Goal: Information Seeking & Learning: Check status

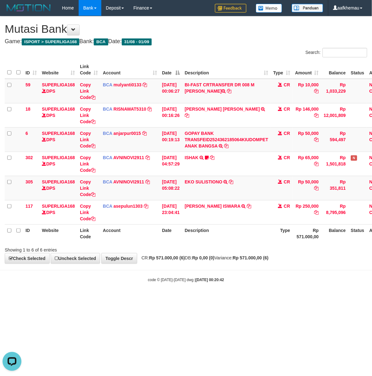
click at [232, 44] on h4 "Game: ISPORT > SUPERLIGA168 Bank: BCA Date: 31/08 - 01/09" at bounding box center [186, 41] width 363 height 6
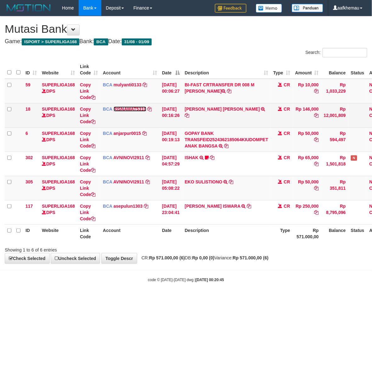
click at [127, 106] on link "RISNAWAT5310" at bounding box center [130, 108] width 33 height 5
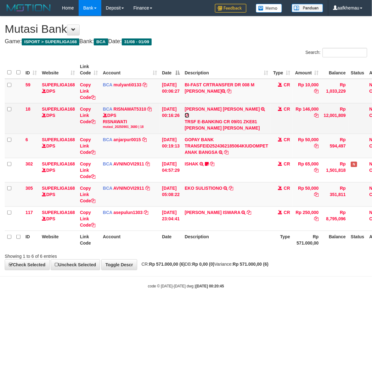
click at [189, 113] on icon at bounding box center [187, 115] width 4 height 4
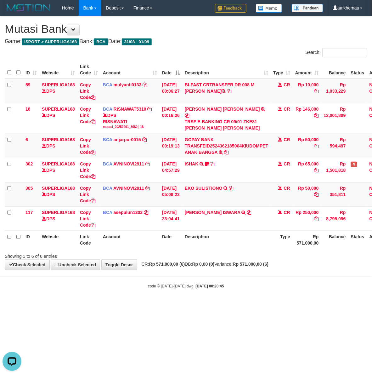
click at [269, 270] on body "Toggle navigation Home Bank Account List Load By Website Group [ISPORT] SUPERLI…" at bounding box center [186, 152] width 372 height 305
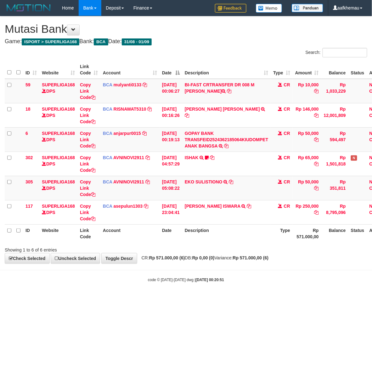
click at [257, 263] on div "**********" at bounding box center [186, 139] width 372 height 247
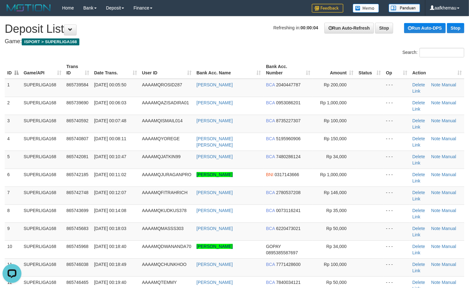
click at [203, 30] on h1 "Refreshing in: 00:00:04 Run Auto-Refresh Stop Run Auto-DPS Stop Deposit List" at bounding box center [234, 29] width 459 height 13
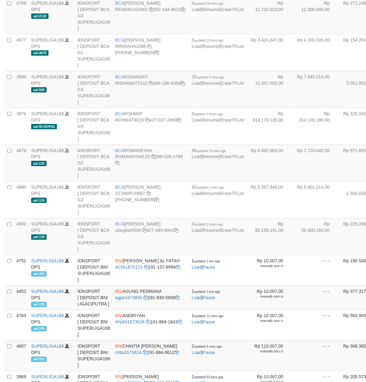
scroll to position [668, 0]
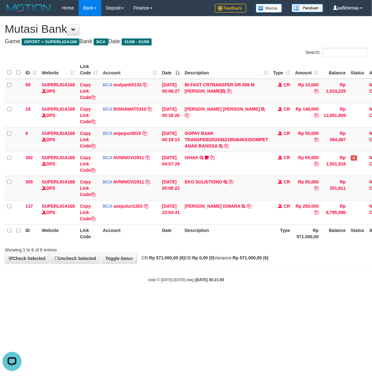
drag, startPoint x: 177, startPoint y: 270, endPoint x: 180, endPoint y: 268, distance: 3.4
click at [177, 269] on body "Toggle navigation Home Bank Account List Load By Website Group [ISPORT] SUPERLI…" at bounding box center [186, 149] width 372 height 299
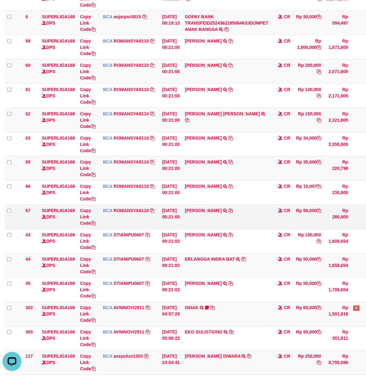
scroll to position [191, 0]
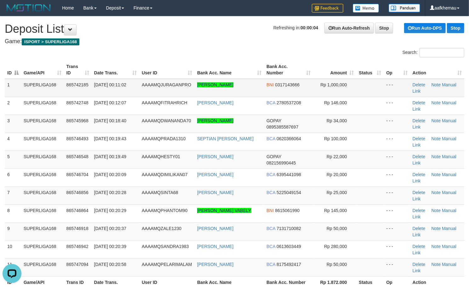
drag, startPoint x: 261, startPoint y: 82, endPoint x: 207, endPoint y: 87, distance: 53.8
click at [207, 87] on td "MUHAMMAD ARIEF EFFENDI" at bounding box center [229, 88] width 69 height 18
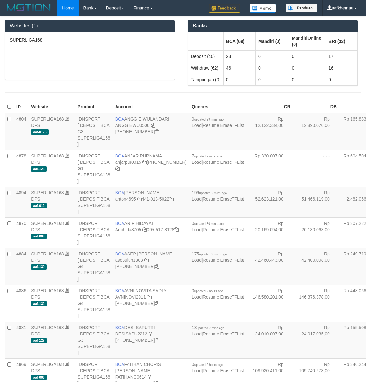
scroll to position [873, 0]
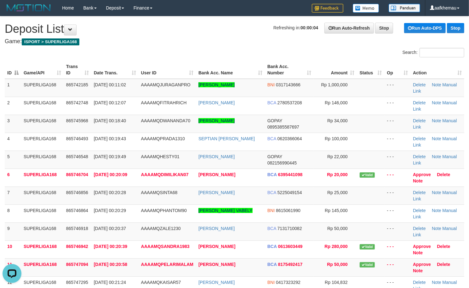
drag, startPoint x: 221, startPoint y: 40, endPoint x: 218, endPoint y: 74, distance: 34.2
click at [221, 40] on h4 "Game: ISPORT > SUPERLIGA168" at bounding box center [234, 41] width 459 height 6
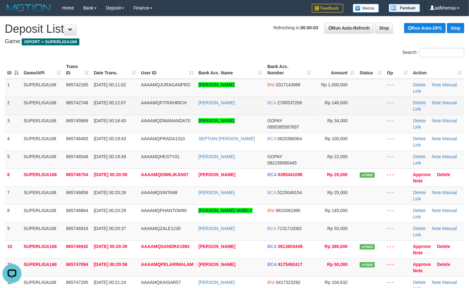
copy tr "IQBAL FITRAH ROSAD"
drag, startPoint x: 236, startPoint y: 103, endPoint x: 192, endPoint y: 102, distance: 44.4
click at [192, 102] on tr "2 SUPERLIGA168 865742748 01/09/2025 00:12:07 AAAAMQFITRAHRICH IQBAL FITRAH ROSA…" at bounding box center [234, 106] width 459 height 18
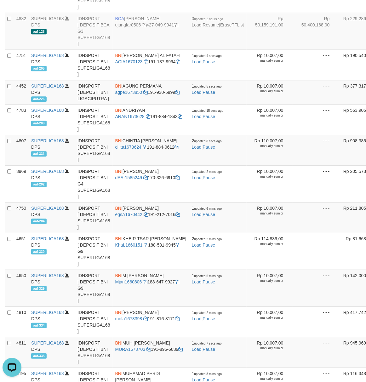
scroll to position [594, 0]
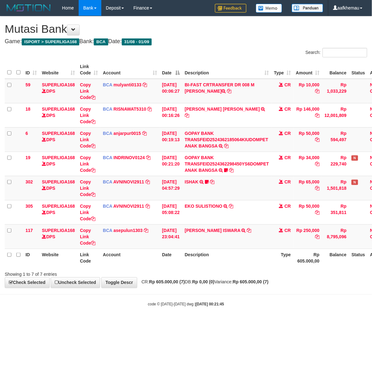
click at [208, 312] on body "Toggle navigation Home Bank Account List Load By Website Group [ISPORT] SUPERLI…" at bounding box center [186, 161] width 372 height 323
drag, startPoint x: 270, startPoint y: 292, endPoint x: 265, endPoint y: 273, distance: 20.3
click at [270, 292] on body "Toggle navigation Home Bank Account List Load By Website Group [ISPORT] SUPERLI…" at bounding box center [186, 161] width 372 height 323
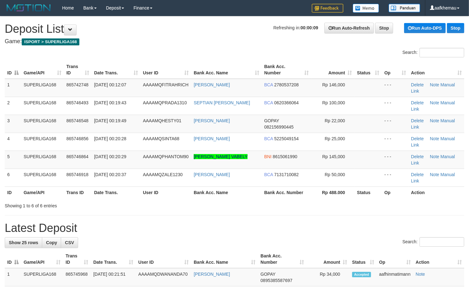
click at [207, 41] on h4 "Game: ISPORT > SUPERLIGA168" at bounding box center [234, 41] width 459 height 6
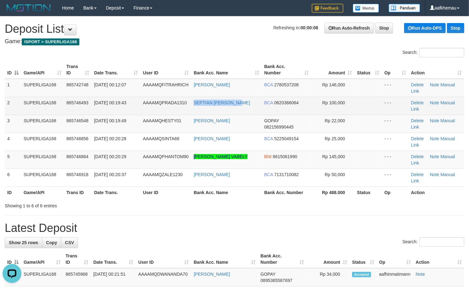
copy link "SEPTIAN ERICK PRAD"
drag, startPoint x: 236, startPoint y: 106, endPoint x: 192, endPoint y: 106, distance: 43.8
click at [192, 106] on td "SEPTIAN [PERSON_NAME]" at bounding box center [226, 106] width 71 height 18
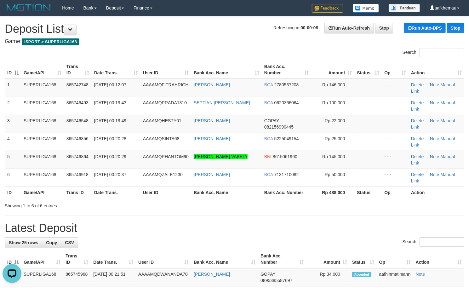
click at [176, 35] on h1 "Refreshing in: 00:00:08 Run Auto-Refresh Stop Run Auto-DPS Stop Deposit List" at bounding box center [234, 29] width 459 height 13
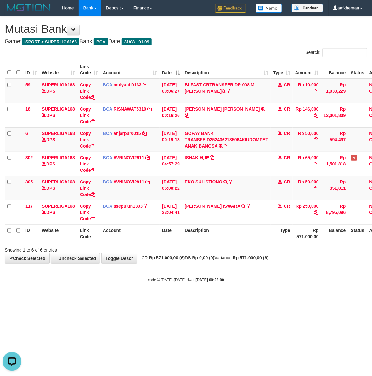
click at [206, 275] on body "Toggle navigation Home Bank Account List Load By Website Group [ISPORT] SUPERLI…" at bounding box center [186, 149] width 372 height 299
click at [237, 275] on body "Toggle navigation Home Bank Account List Load By Website Group [ISPORT] SUPERLI…" at bounding box center [186, 149] width 372 height 299
click at [132, 134] on link "anjarpur0015" at bounding box center [127, 133] width 27 height 5
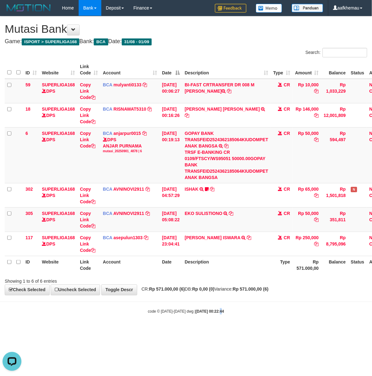
click at [214, 311] on strong "[DATE] 00:22:44" at bounding box center [210, 311] width 28 height 4
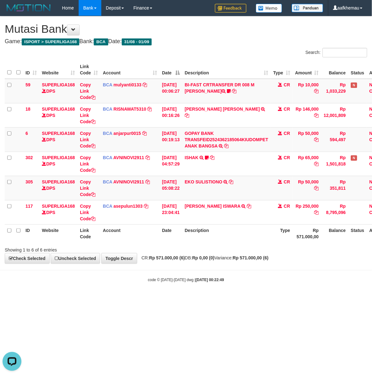
click at [217, 296] on body "Toggle navigation Home Bank Account List Load By Website Group [ISPORT] SUPERLI…" at bounding box center [186, 149] width 372 height 299
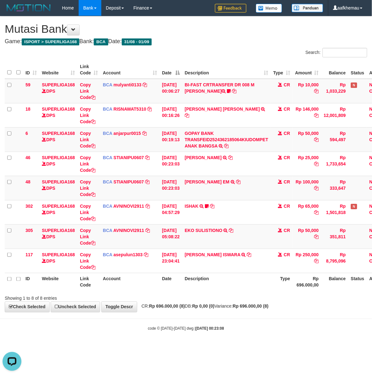
click at [254, 310] on div "**********" at bounding box center [186, 163] width 372 height 295
drag, startPoint x: 256, startPoint y: 308, endPoint x: 266, endPoint y: 301, distance: 12.1
click at [257, 307] on strong "Rp 696.000,00 (8)" at bounding box center [251, 306] width 36 height 5
click at [270, 299] on div "Showing 1 to 8 of 8 entries" at bounding box center [186, 297] width 372 height 9
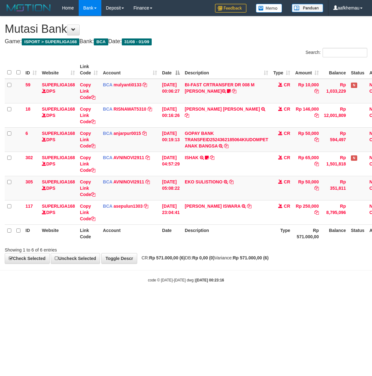
click at [270, 299] on html "Toggle navigation Home Bank Account List Load By Website Group [ISPORT] SUPERLI…" at bounding box center [186, 149] width 372 height 299
click at [157, 294] on body "Toggle navigation Home Bank Account List Load By Website Group [ISPORT] SUPERLI…" at bounding box center [186, 149] width 372 height 299
click at [165, 291] on body "Toggle navigation Home Bank Account List Load By Website Group [ISPORT] SUPERLI…" at bounding box center [186, 149] width 372 height 299
click at [168, 285] on body "Toggle navigation Home Bank Account List Load By Website Group [ISPORT] SUPERLI…" at bounding box center [186, 149] width 372 height 299
click at [264, 299] on html "Toggle navigation Home Bank Account List Load By Website Group [ISPORT] SUPERLI…" at bounding box center [186, 149] width 372 height 299
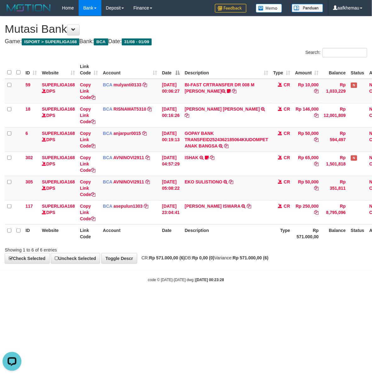
click at [263, 299] on html "Toggle navigation Home Bank Account List Load By Website Group [ISPORT] SUPERLI…" at bounding box center [186, 149] width 372 height 299
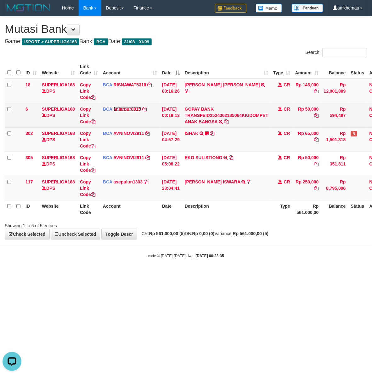
click at [131, 110] on link "anjarpur0015" at bounding box center [127, 108] width 27 height 5
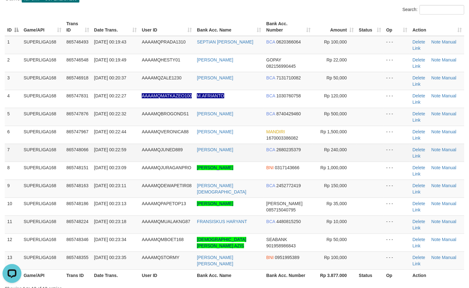
scroll to position [42, 0]
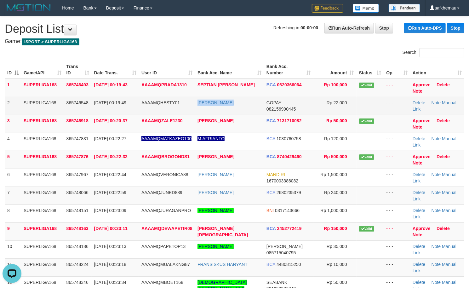
copy tr "[PERSON_NAME]"
drag, startPoint x: 249, startPoint y: 104, endPoint x: 192, endPoint y: 105, distance: 56.7
click at [192, 105] on tr "2 SUPERLIGA168 865746548 01/09/2025 00:19:49 AAAAMQHESTY01 HESTI MELANTI GOPAY …" at bounding box center [234, 106] width 459 height 18
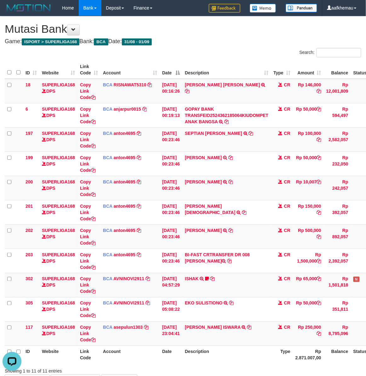
click at [202, 20] on div "**********" at bounding box center [183, 200] width 366 height 368
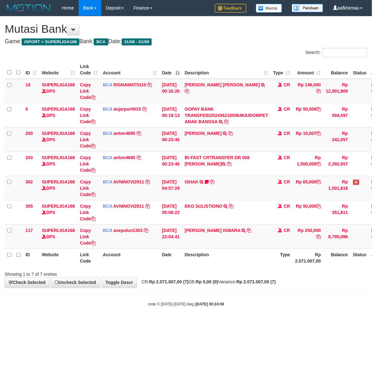
click at [262, 272] on div "Showing 1 to 7 of 7 entries" at bounding box center [186, 272] width 372 height 9
click at [205, 285] on div "**********" at bounding box center [186, 151] width 372 height 271
click at [206, 284] on span "CR: Rp 2.071.007,00 (7) DB: Rp 0,00 (0) Variance: Rp 2.071.007,00 (7)" at bounding box center [208, 281] width 138 height 5
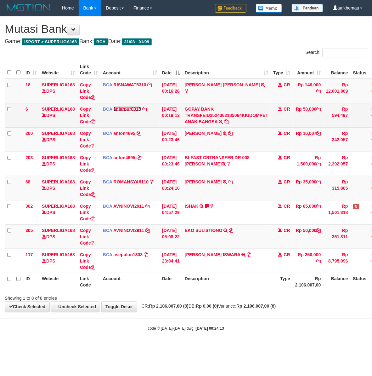
click at [116, 109] on link "anjarpur0015" at bounding box center [127, 108] width 27 height 5
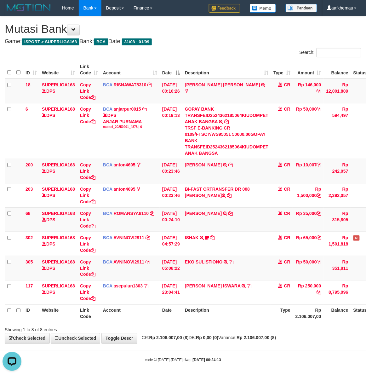
click at [258, 54] on div "Search:" at bounding box center [275, 53] width 174 height 11
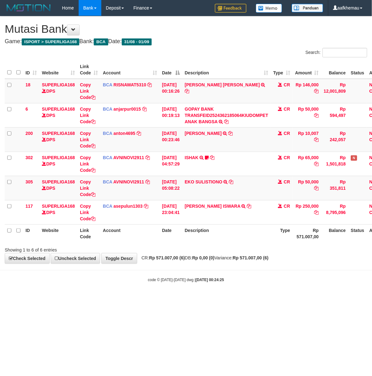
click at [229, 299] on body "Toggle navigation Home Bank Account List Load By Website Group [ISPORT] SUPERLI…" at bounding box center [186, 149] width 372 height 299
click at [132, 137] on td "BCA anjarpur0015 DPS ANJAR PURNAMA mutasi_20250901_4878 | 8 mutasi_20250901_487…" at bounding box center [129, 139] width 59 height 24
click at [135, 131] on link "anjarpur0015" at bounding box center [127, 133] width 27 height 5
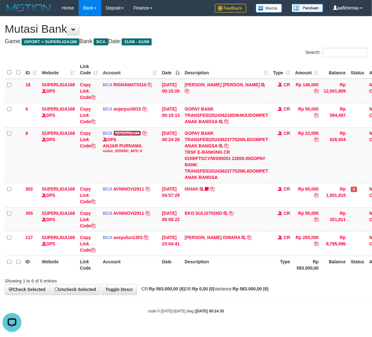
scroll to position [0, 25]
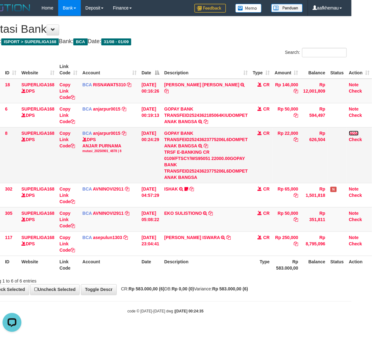
click at [358, 134] on link "Note" at bounding box center [354, 133] width 10 height 5
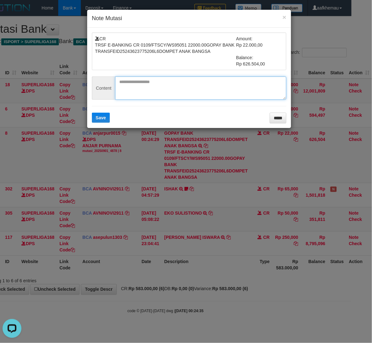
drag, startPoint x: 142, startPoint y: 88, endPoint x: 124, endPoint y: 101, distance: 22.8
click at [143, 88] on textarea at bounding box center [200, 88] width 171 height 23
paste textarea "*******"
type textarea "*******"
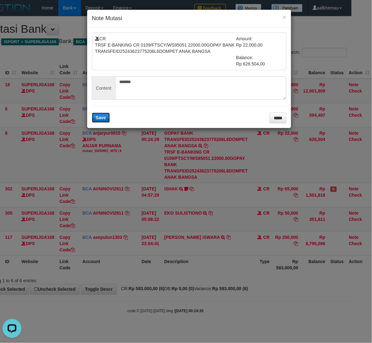
click at [105, 119] on span "Save" at bounding box center [101, 117] width 10 height 5
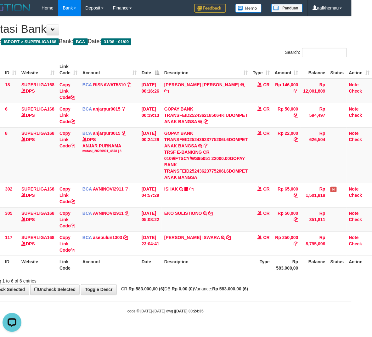
click at [261, 38] on h4 "Game: ISPORT > SUPERLIGA168 Bank: BCA Date: 31/08 - 01/09" at bounding box center [165, 41] width 363 height 6
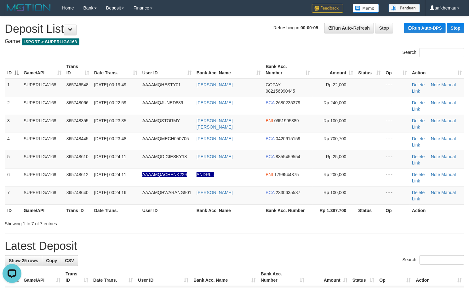
click at [159, 44] on h4 "Game: ISPORT > SUPERLIGA168" at bounding box center [234, 41] width 459 height 6
click at [189, 25] on h1 "Refreshing in: 00:00:04 Run Auto-Refresh Stop Run Auto-DPS Stop Deposit List" at bounding box center [234, 29] width 459 height 13
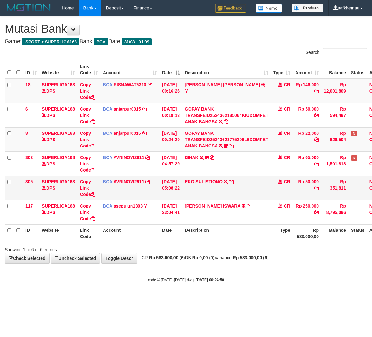
scroll to position [0, 25]
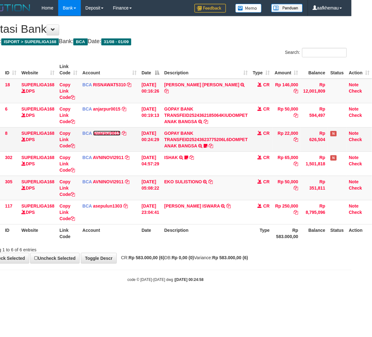
click at [105, 131] on link "anjarpur0015" at bounding box center [106, 133] width 27 height 5
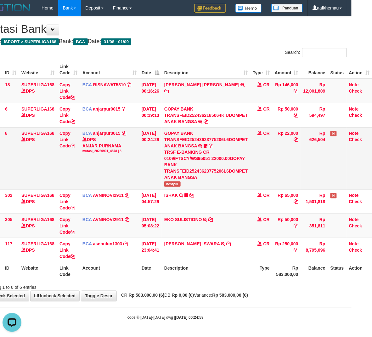
scroll to position [0, 0]
click at [281, 285] on div "Showing 1 to 6 of 6 entries" at bounding box center [166, 286] width 372 height 9
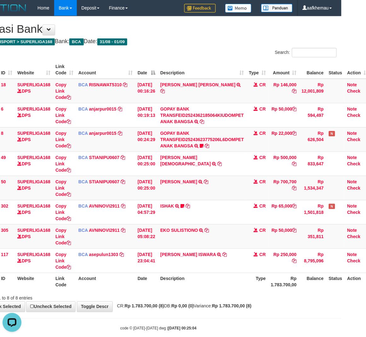
click at [197, 37] on div "**********" at bounding box center [158, 163] width 366 height 295
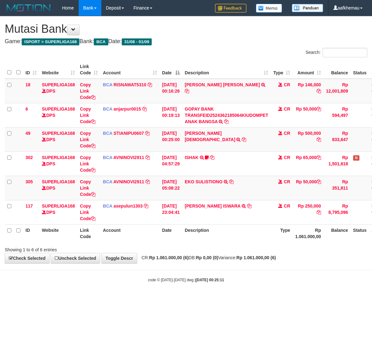
scroll to position [0, 25]
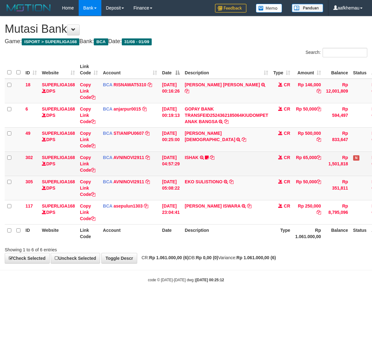
scroll to position [0, 25]
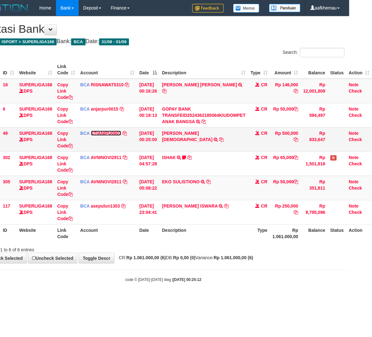
click at [99, 135] on link "STIANIPU0607" at bounding box center [106, 133] width 30 height 5
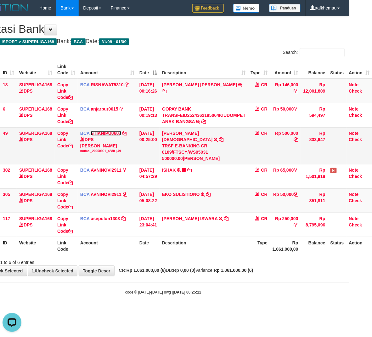
scroll to position [0, 0]
click at [224, 132] on td "YULIO KRISMONANDO TRSF E-BANKING CR 0109/FTSCY/WS95031 500000.00YULIO KRISMONAN…" at bounding box center [204, 145] width 88 height 37
click at [223, 137] on icon at bounding box center [221, 139] width 4 height 4
drag, startPoint x: 267, startPoint y: 260, endPoint x: 273, endPoint y: 265, distance: 7.4
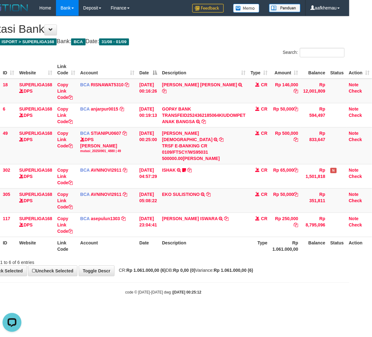
click at [267, 262] on div "**********" at bounding box center [163, 146] width 372 height 260
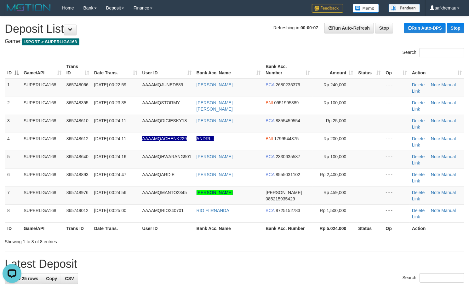
click at [214, 41] on h4 "Game: ISPORT > SUPERLIGA168" at bounding box center [234, 41] width 459 height 6
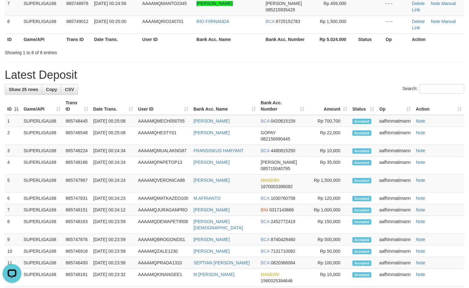
scroll to position [101, 0]
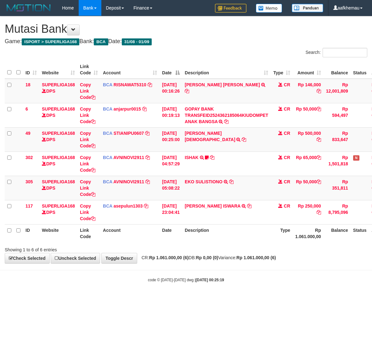
scroll to position [0, 25]
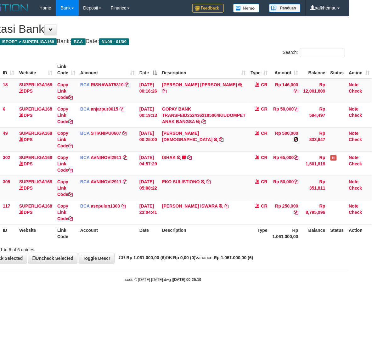
click at [299, 141] on icon at bounding box center [296, 139] width 4 height 4
click at [295, 273] on body "Toggle navigation Home Bank Account List Load By Website Group [ISPORT] SUPERLI…" at bounding box center [163, 149] width 372 height 299
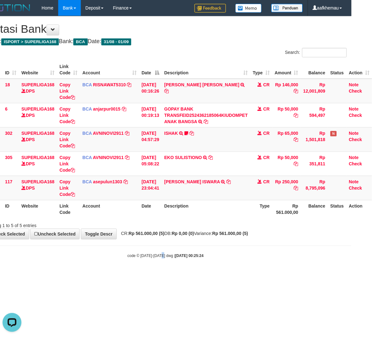
drag, startPoint x: 182, startPoint y: 286, endPoint x: 185, endPoint y: 285, distance: 3.2
click at [185, 274] on html "Toggle navigation Home Bank Account List Load By Website Group [ISPORT] SUPERLI…" at bounding box center [166, 137] width 372 height 274
click at [248, 274] on html "Toggle navigation Home Bank Account List Load By Website Group [ISPORT] SUPERLI…" at bounding box center [166, 137] width 372 height 274
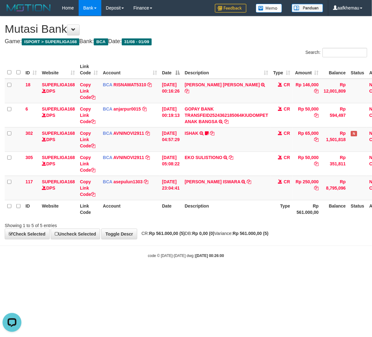
click at [230, 50] on div "Search:" at bounding box center [279, 53] width 177 height 11
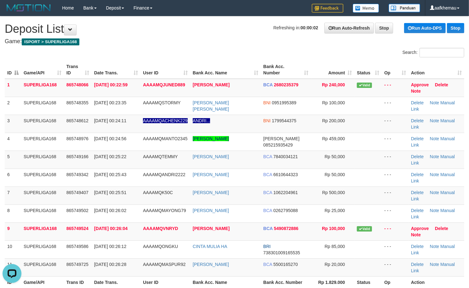
click at [170, 30] on h1 "Refreshing in: 00:00:02 Run Auto-Refresh Stop Run Auto-DPS Stop Deposit List" at bounding box center [234, 29] width 459 height 13
copy tr "9 ANDRI..."
drag, startPoint x: 234, startPoint y: 120, endPoint x: 185, endPoint y: 126, distance: 48.5
click at [185, 126] on tr "3 SUPERLIGA168 865748612 01/09/2025 00:24:11 AAAAMQACHENK229 ANDRI... BNI 17995…" at bounding box center [234, 124] width 459 height 18
click at [187, 33] on h1 "Refreshing in: 00:00:00 Run Auto-Refresh Stop Run Auto-DPS Stop Deposit List" at bounding box center [234, 29] width 459 height 13
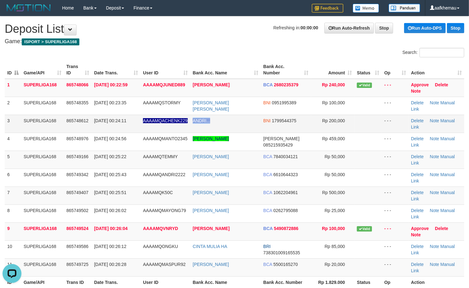
copy tr "ANDRI..."
drag, startPoint x: 195, startPoint y: 123, endPoint x: 190, endPoint y: 124, distance: 5.1
click at [190, 124] on tr "3 SUPERLIGA168 865748612 01/09/2025 00:24:11 AAAAMQACHENK229 ANDRI... BNI 17995…" at bounding box center [234, 124] width 459 height 18
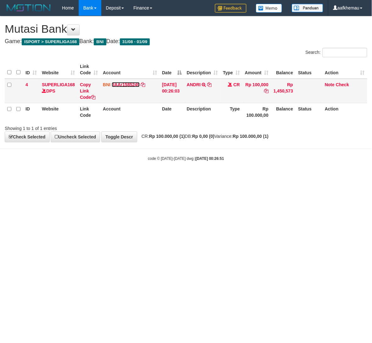
click at [133, 85] on link "dAAr1585249" at bounding box center [126, 84] width 28 height 5
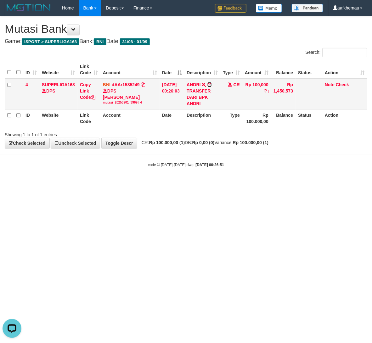
click at [212, 83] on icon at bounding box center [210, 85] width 4 height 4
click at [263, 183] on body "Toggle navigation Home Bank Account List Load By Website Group [ISPORT] SUPERLI…" at bounding box center [186, 92] width 372 height 184
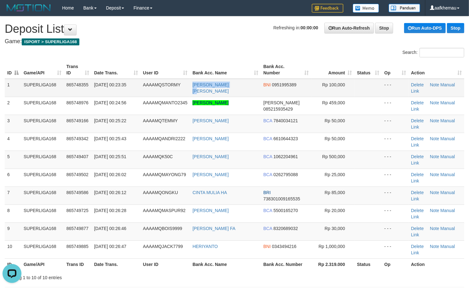
copy tr "[PERSON_NAME] [PERSON_NAME]"
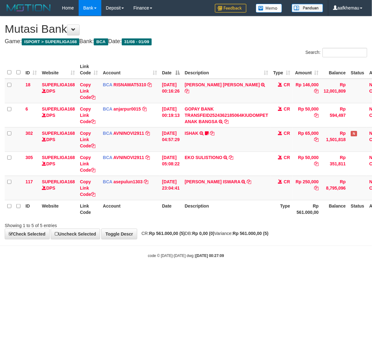
click at [243, 258] on div "code © [DATE]-[DATE] dwg | [DATE] 00:27:09" at bounding box center [186, 255] width 372 height 6
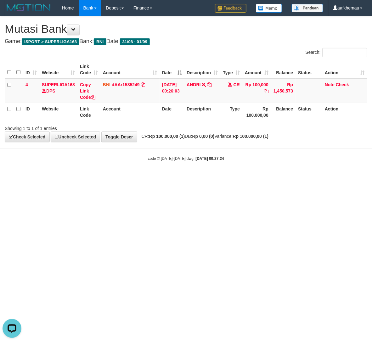
click at [257, 177] on html "Toggle navigation Home Bank Account List Load By Website Group [ISPORT] SUPERLI…" at bounding box center [186, 88] width 372 height 177
drag, startPoint x: 256, startPoint y: 242, endPoint x: 256, endPoint y: 238, distance: 4.1
click at [256, 177] on html "Toggle navigation Home Bank Account List Load By Website Group [ISPORT] SUPERLI…" at bounding box center [186, 88] width 372 height 177
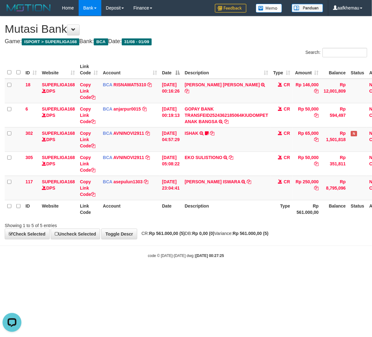
scroll to position [0, 25]
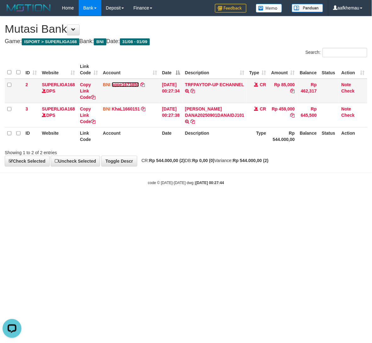
click at [129, 85] on link "agpe1673850" at bounding box center [125, 84] width 27 height 5
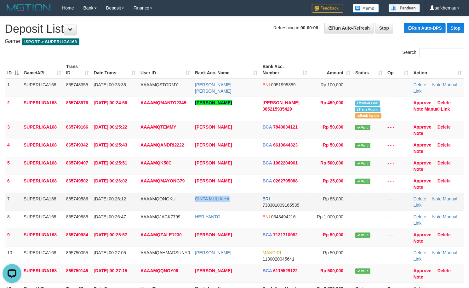
copy link "CINTA MULIA HA"
drag, startPoint x: 246, startPoint y: 195, endPoint x: 193, endPoint y: 205, distance: 54.5
click at [193, 205] on td "CINTA MULIA HA" at bounding box center [225, 202] width 67 height 18
click at [220, 28] on h1 "Refreshing in: 00:00:01 Run Auto-Refresh Stop Run Auto-DPS Stop Deposit List" at bounding box center [234, 29] width 459 height 13
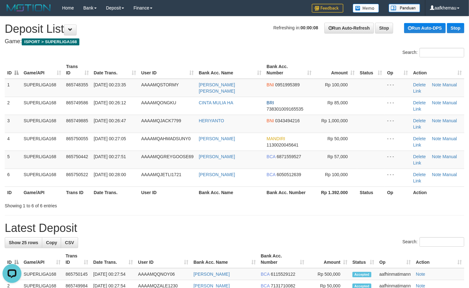
click at [189, 26] on h1 "Refreshing in: 00:00:08 Run Auto-Refresh Stop Run Auto-DPS Stop Deposit List" at bounding box center [234, 29] width 459 height 13
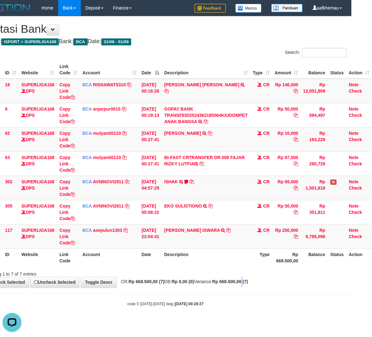
drag, startPoint x: 256, startPoint y: 284, endPoint x: 262, endPoint y: 273, distance: 12.5
click at [248, 283] on strong "Rp 668.500,00 (7)" at bounding box center [231, 281] width 36 height 5
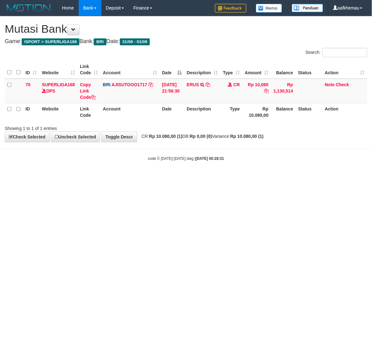
click at [248, 177] on html "Toggle navigation Home Bank Account List Load By Website Group [ISPORT] SUPERLI…" at bounding box center [186, 88] width 372 height 177
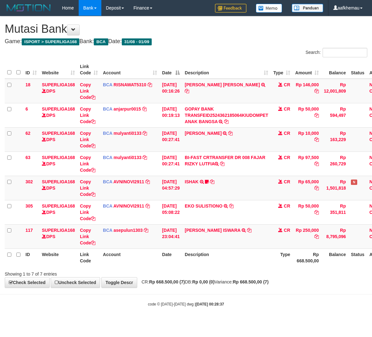
scroll to position [0, 25]
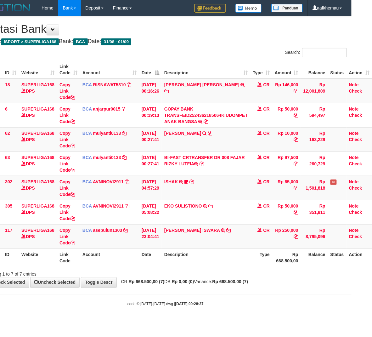
click at [254, 294] on body "Toggle navigation Home Bank Account List Load By Website Group [ISPORT] SUPERLI…" at bounding box center [166, 161] width 372 height 323
click at [221, 303] on div "code © 2012-2018 dwg | 2025/09/01 00:28:37" at bounding box center [166, 304] width 372 height 6
click at [95, 131] on link "mulyanti0133" at bounding box center [107, 133] width 28 height 5
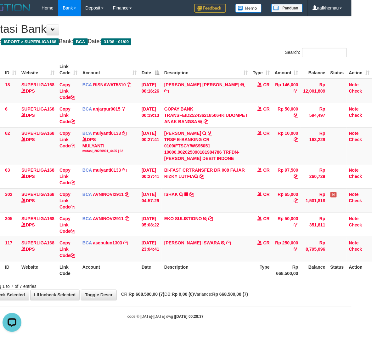
click at [204, 48] on div "Search:" at bounding box center [258, 53] width 177 height 11
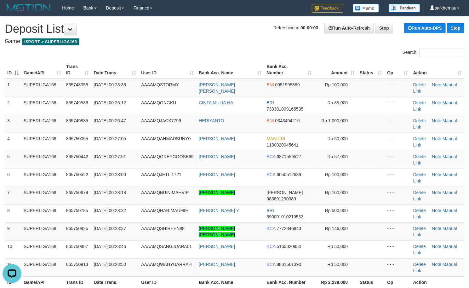
click at [193, 30] on h1 "Refreshing in: 00:00:03 Run Auto-Refresh Stop Run Auto-DPS Stop Deposit List" at bounding box center [234, 29] width 459 height 13
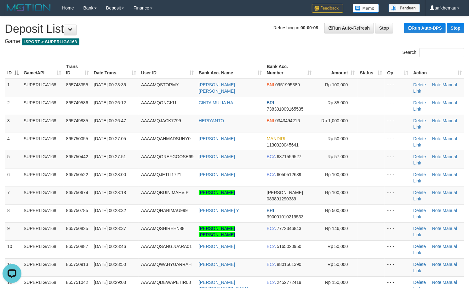
click at [190, 28] on h1 "Refreshing in: 00:00:08 Run Auto-Refresh Stop Run Auto-DPS Stop Deposit List" at bounding box center [234, 29] width 459 height 13
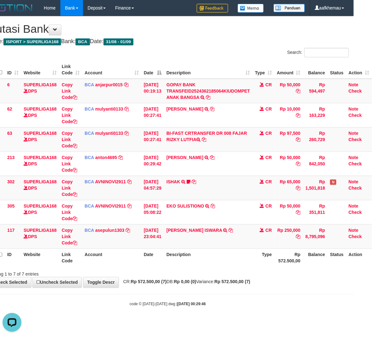
click at [213, 45] on div "**********" at bounding box center [168, 151] width 372 height 271
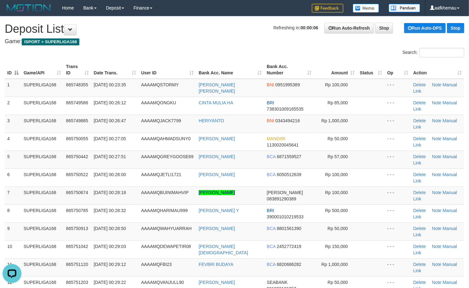
click at [212, 40] on h4 "Game: ISPORT > SUPERLIGA168" at bounding box center [234, 41] width 459 height 6
click at [202, 26] on h1 "Refreshing in: 00:00:00 Run Auto-Refresh Stop Run Auto-DPS Stop Deposit List" at bounding box center [234, 29] width 459 height 13
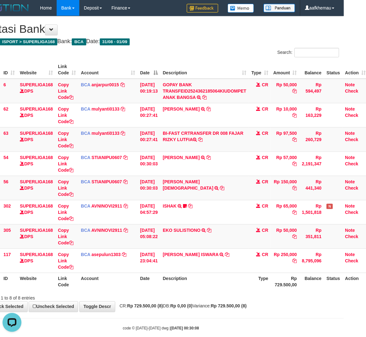
click at [233, 61] on th "Description" at bounding box center [204, 70] width 88 height 18
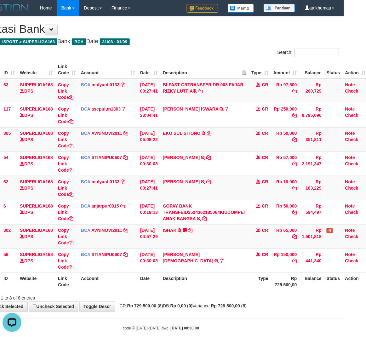
click at [242, 308] on strong "Rp 729.500,00 (8)" at bounding box center [229, 306] width 36 height 5
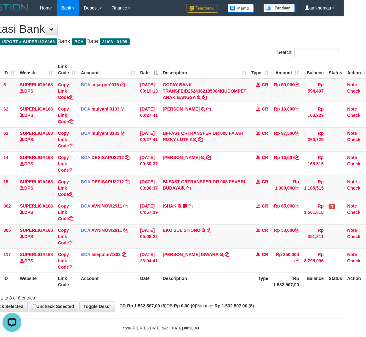
click at [250, 37] on div "**********" at bounding box center [161, 163] width 366 height 295
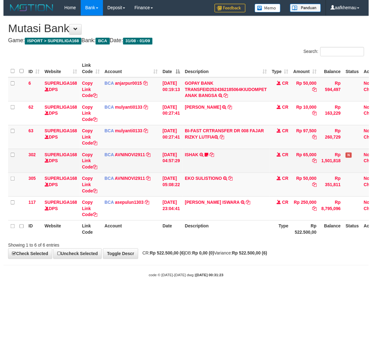
scroll to position [0, 22]
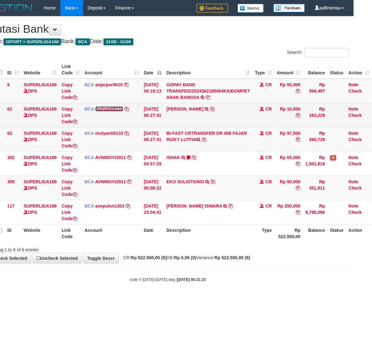
drag, startPoint x: 106, startPoint y: 109, endPoint x: 112, endPoint y: 108, distance: 6.0
click at [106, 109] on link "mulyanti0133" at bounding box center [109, 108] width 28 height 5
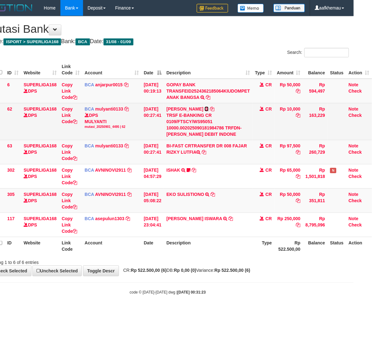
click at [205, 111] on icon at bounding box center [207, 109] width 4 height 4
click at [171, 135] on div "TRSF E-BANKING CR 0109/FTSCY/WS95051 10000.002025090181984786 TRFDN-FUAD ABDULL…" at bounding box center [208, 124] width 83 height 25
copy div "FUAD"
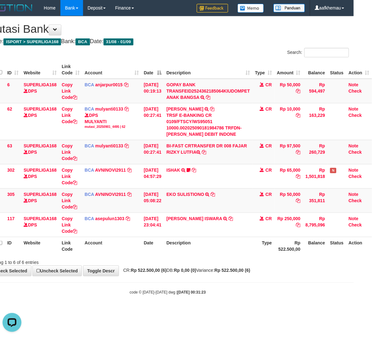
click at [216, 42] on h4 "Game: ISPORT > SUPERLIGA168 Bank: BCA Date: 31/08 - 01/09" at bounding box center [167, 41] width 363 height 6
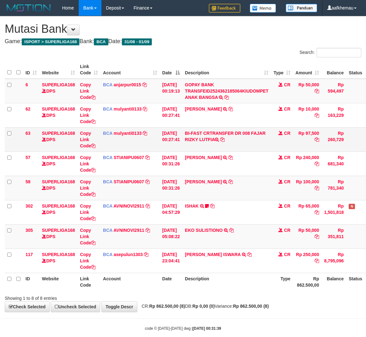
scroll to position [0, 22]
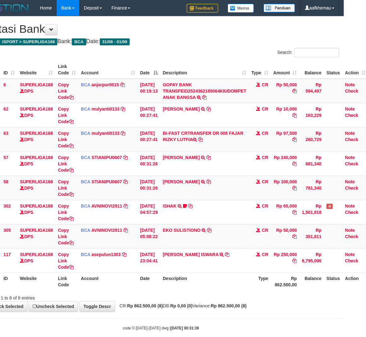
click at [232, 46] on div "**********" at bounding box center [161, 163] width 366 height 295
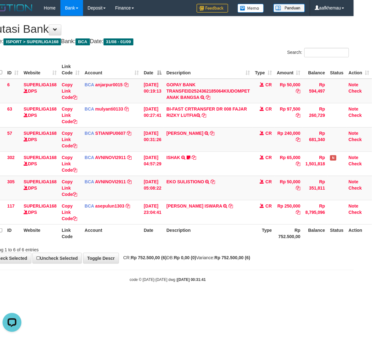
click at [188, 41] on h4 "Game: ISPORT > SUPERLIGA168 Bank: BCA Date: 31/08 - 01/09" at bounding box center [167, 41] width 363 height 6
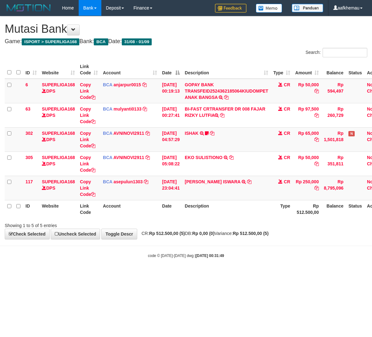
scroll to position [0, 22]
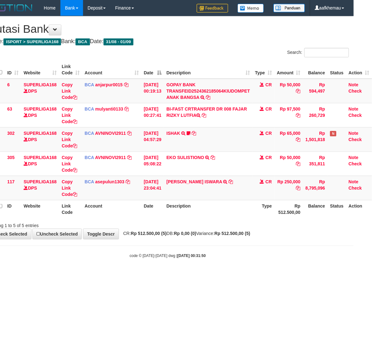
click at [246, 264] on body "Toggle navigation Home Bank Account List Load By Website Group [ISPORT] SUPERLI…" at bounding box center [168, 137] width 372 height 274
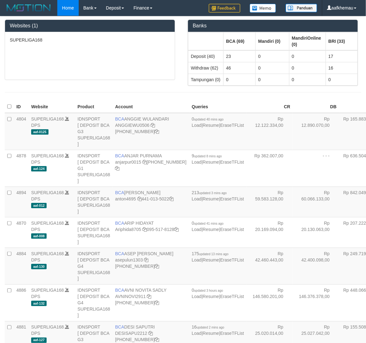
scroll to position [893, 0]
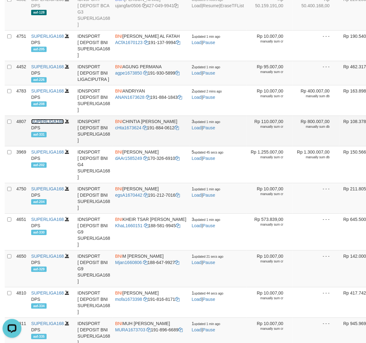
click at [52, 124] on link "SUPERLIGA168" at bounding box center [47, 121] width 33 height 5
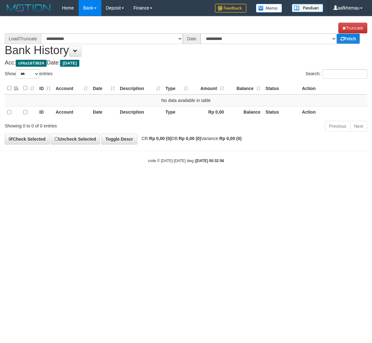
select select "***"
click at [76, 51] on button at bounding box center [75, 51] width 13 height 11
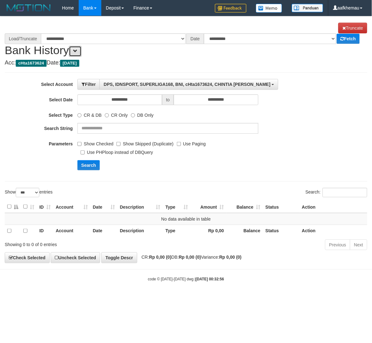
select select "****"
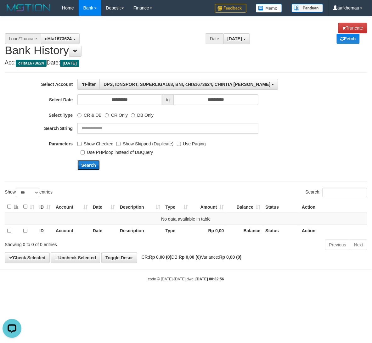
click at [88, 165] on button "Search" at bounding box center [88, 165] width 22 height 10
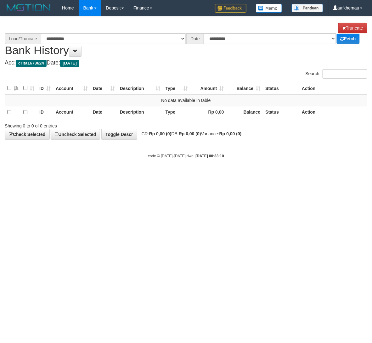
drag, startPoint x: 236, startPoint y: 204, endPoint x: 232, endPoint y: 202, distance: 4.5
click at [236, 175] on html "Toggle navigation Home Bank Account List Load By Website Group [ISPORT] SUPERLI…" at bounding box center [186, 87] width 372 height 175
select select "****"
click at [76, 53] on button at bounding box center [75, 51] width 13 height 11
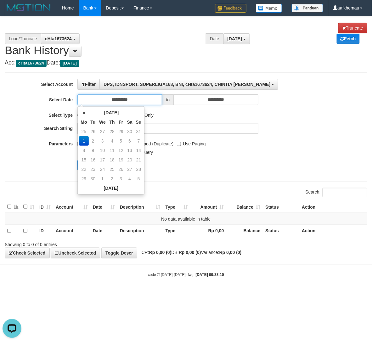
click at [140, 100] on input "**********" at bounding box center [119, 99] width 84 height 11
click at [135, 134] on td "31" at bounding box center [138, 131] width 9 height 9
type input "**********"
click at [194, 162] on div "Search" at bounding box center [193, 165] width 233 height 10
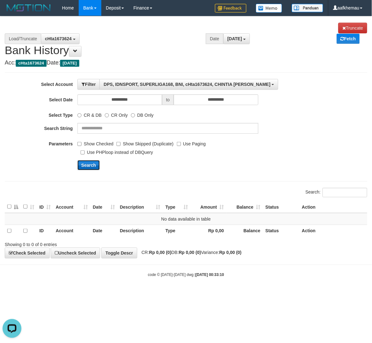
click at [88, 161] on button "Search" at bounding box center [88, 165] width 22 height 10
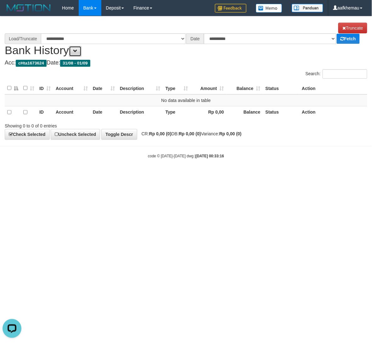
click at [75, 48] on button at bounding box center [75, 51] width 13 height 11
select select "****"
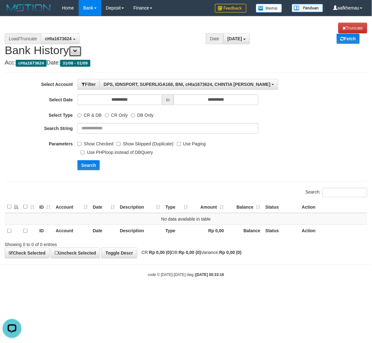
click at [77, 48] on button at bounding box center [75, 51] width 13 height 11
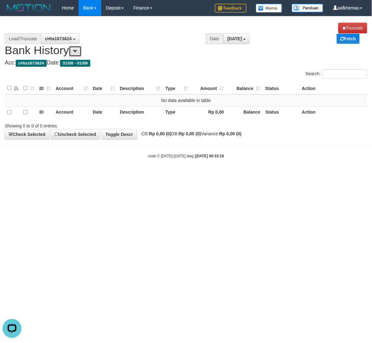
drag, startPoint x: 79, startPoint y: 55, endPoint x: 85, endPoint y: 57, distance: 6.6
click at [80, 54] on button at bounding box center [75, 51] width 13 height 11
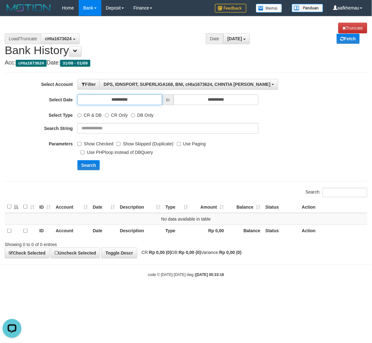
click at [137, 101] on input "**********" at bounding box center [119, 99] width 84 height 11
click at [203, 184] on div "**********" at bounding box center [186, 137] width 372 height 242
click at [77, 145] on label "Parameters" at bounding box center [38, 143] width 77 height 9
click at [93, 164] on button "Search" at bounding box center [88, 165] width 22 height 10
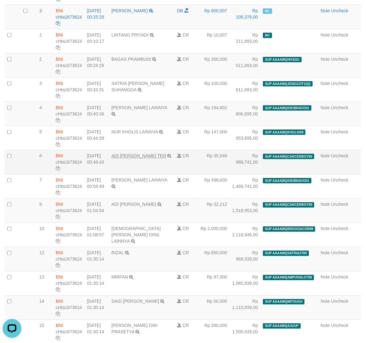
select select "****"
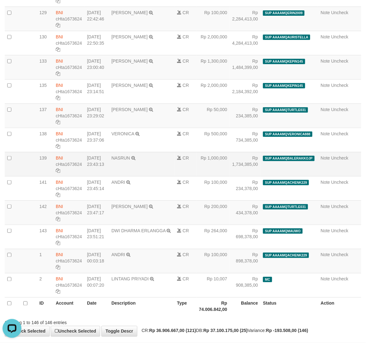
scroll to position [3382, 0]
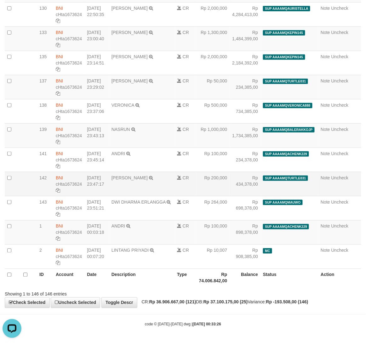
drag, startPoint x: 121, startPoint y: 195, endPoint x: 125, endPoint y: 195, distance: 4.4
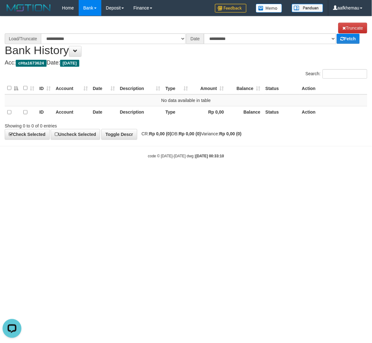
select select "****"
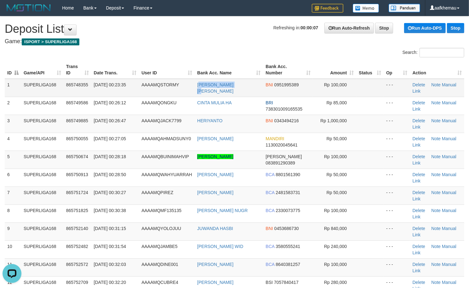
copy link "ESSA ELDA FIANI"
drag, startPoint x: 248, startPoint y: 89, endPoint x: 199, endPoint y: 91, distance: 49.5
click at [199, 91] on td "RESSA ELDA FIANI" at bounding box center [229, 88] width 68 height 18
drag, startPoint x: 232, startPoint y: 34, endPoint x: 236, endPoint y: 62, distance: 28.7
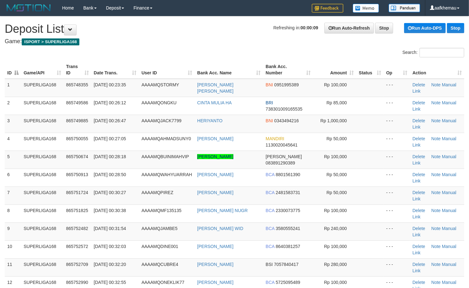
click at [232, 34] on h1 "Refreshing in: 00:00:09 Run Auto-Refresh Stop Run Auto-DPS Stop Deposit List" at bounding box center [234, 29] width 459 height 13
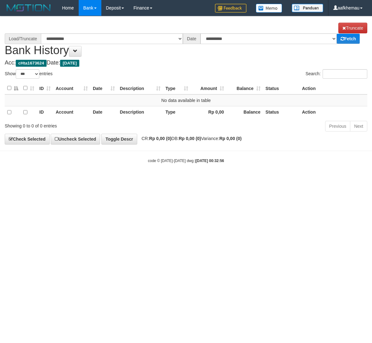
select select "***"
select select "****"
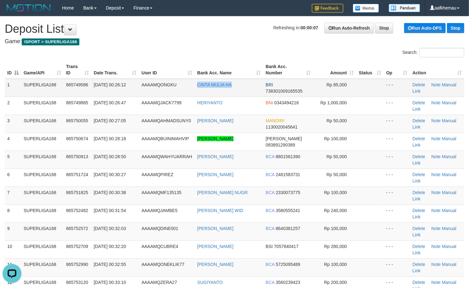
copy tr "CINTA MULIA HA"
drag, startPoint x: 245, startPoint y: 89, endPoint x: 185, endPoint y: 89, distance: 60.2
click at [185, 89] on tr "1 SUPERLIGA168 865749586 [DATE] 00:26:12 AAAAMQONGKU CINTA MULIA HA BRI 7383010…" at bounding box center [234, 88] width 459 height 18
click at [154, 26] on h1 "Refreshing in: 00:00:06 Run Auto-Refresh Stop Run Auto-DPS Stop Deposit List" at bounding box center [234, 29] width 459 height 13
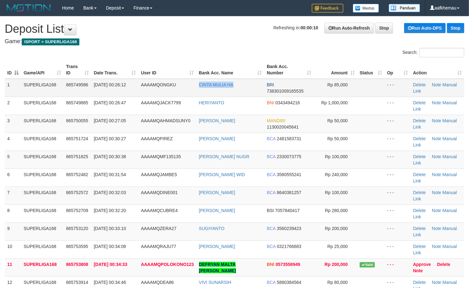
click at [180, 90] on tr "1 SUPERLIGA168 865749586 01/09/2025 00:26:12 AAAAMQONGKU CINTA MULIA HA BRI 738…" at bounding box center [234, 88] width 459 height 18
click at [183, 55] on div "Search:" at bounding box center [234, 53] width 469 height 11
click at [261, 31] on h1 "Refreshing in: 00:00:01 Run Auto-Refresh Stop Run Auto-DPS Stop Deposit List" at bounding box center [234, 29] width 459 height 13
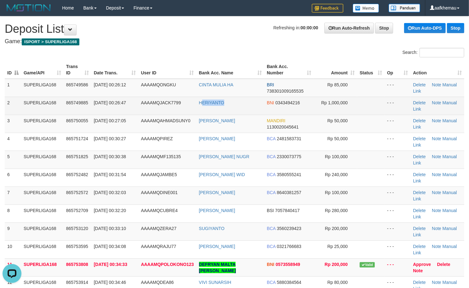
copy link "ERIYANTO"
drag, startPoint x: 222, startPoint y: 104, endPoint x: 201, endPoint y: 107, distance: 21.4
click at [201, 107] on td "HERIYANTO" at bounding box center [231, 106] width 68 height 18
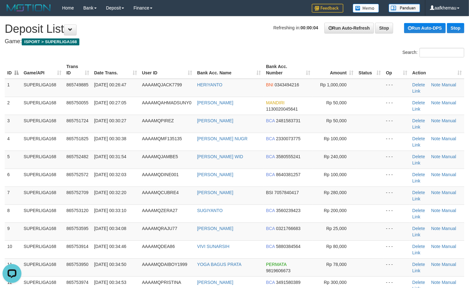
click at [254, 41] on h4 "Game: ISPORT > SUPERLIGA168" at bounding box center [234, 41] width 459 height 6
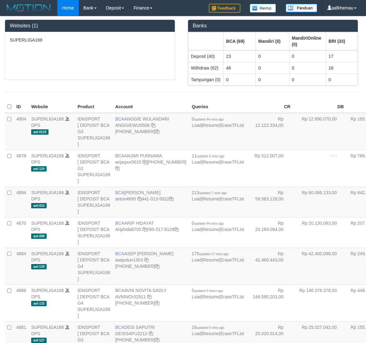
scroll to position [991, 0]
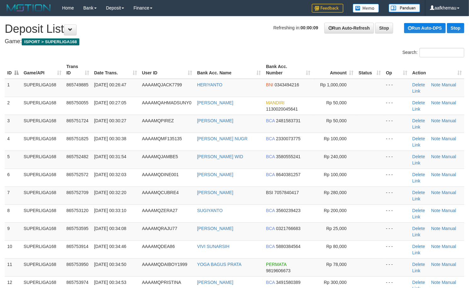
click at [184, 35] on h1 "Refreshing in: 00:00:09 Run Auto-Refresh Stop Run Auto-DPS Stop Deposit List" at bounding box center [234, 29] width 459 height 13
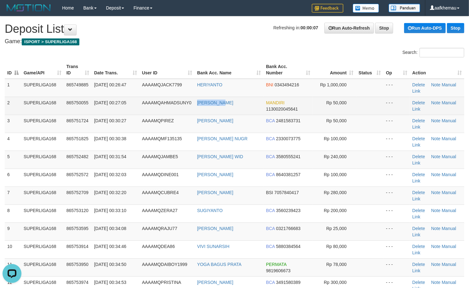
copy link "[PERSON_NAME]"
drag, startPoint x: 239, startPoint y: 103, endPoint x: 194, endPoint y: 103, distance: 44.4
click at [195, 103] on td "[PERSON_NAME]" at bounding box center [229, 106] width 69 height 18
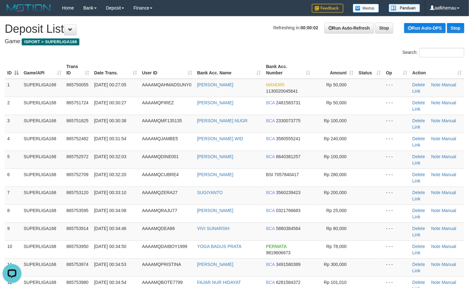
click at [171, 41] on h4 "Game: ISPORT > SUPERLIGA168" at bounding box center [234, 41] width 459 height 6
copy link "AHMAD SUNY"
drag, startPoint x: 254, startPoint y: 87, endPoint x: 196, endPoint y: 88, distance: 58.6
click at [196, 88] on td "AHMAD SUNY" at bounding box center [229, 88] width 69 height 18
copy link "AHMAD SUNY"
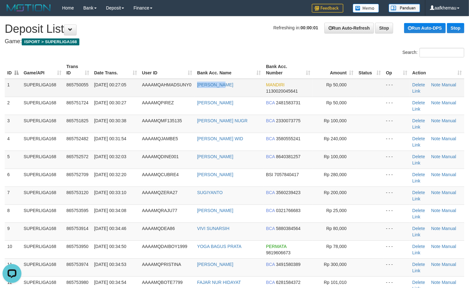
drag, startPoint x: 235, startPoint y: 94, endPoint x: 198, endPoint y: 92, distance: 37.2
click at [198, 92] on td "[PERSON_NAME]" at bounding box center [229, 88] width 69 height 18
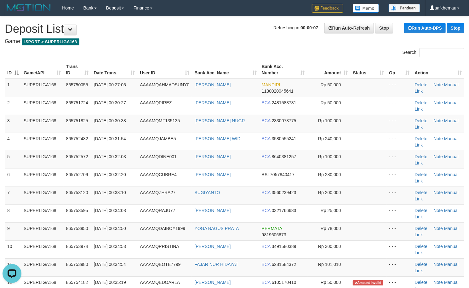
click at [242, 38] on h4 "Game: ISPORT > SUPERLIGA168" at bounding box center [234, 41] width 459 height 6
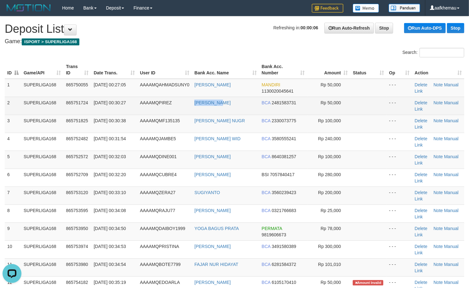
drag, startPoint x: 237, startPoint y: 104, endPoint x: 186, endPoint y: 107, distance: 50.5
click at [186, 107] on tr "2 SUPERLIGA168 865751724 01/09/2025 00:30:27 AAAAMQPIREZ PAUL PERES BCA 2481583…" at bounding box center [234, 106] width 459 height 18
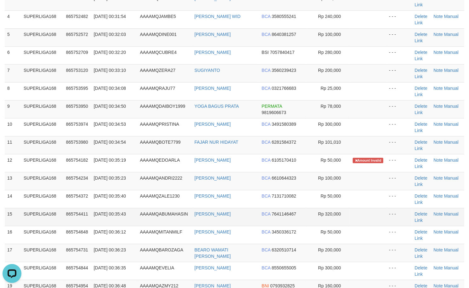
scroll to position [126, 0]
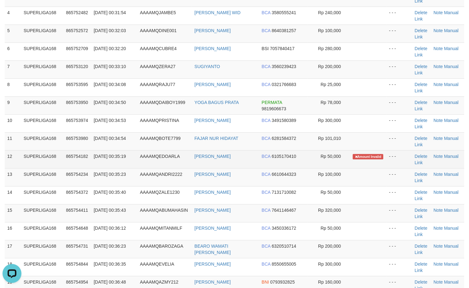
copy link "EDO HENDRA FIRNAND"
drag, startPoint x: 250, startPoint y: 156, endPoint x: 193, endPoint y: 163, distance: 57.0
click at [193, 163] on td "EDO HENDRA FIRNAND" at bounding box center [225, 159] width 67 height 18
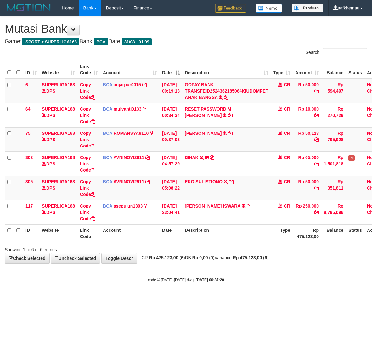
scroll to position [0, 22]
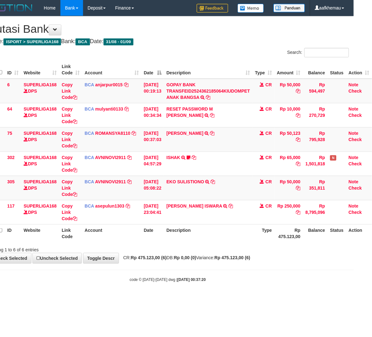
drag, startPoint x: 0, startPoint y: 0, endPoint x: 238, endPoint y: 247, distance: 343.4
click at [239, 243] on div "ID Website Link Code Account Date Description Type Amount Balance Status Action…" at bounding box center [168, 151] width 372 height 185
click at [247, 253] on div "**********" at bounding box center [168, 139] width 372 height 247
click at [197, 256] on strong "Rp 0,00 (0)" at bounding box center [185, 257] width 22 height 5
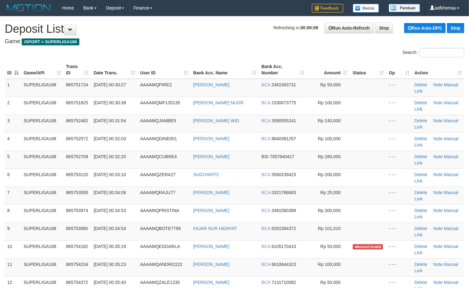
click at [192, 44] on h4 "Game: ISPORT > SUPERLIGA168" at bounding box center [234, 41] width 459 height 6
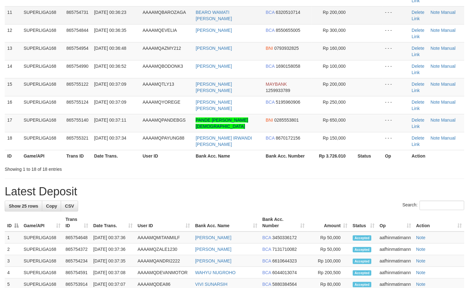
scroll to position [149, 0]
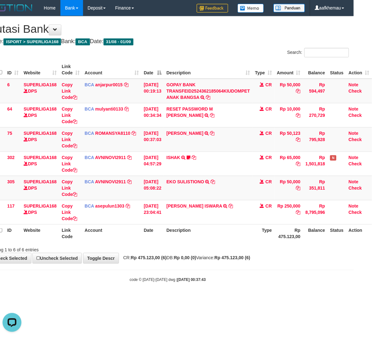
click at [214, 288] on body "Toggle navigation Home Bank Account List Load By Website Group [ISPORT] SUPERLI…" at bounding box center [168, 149] width 372 height 299
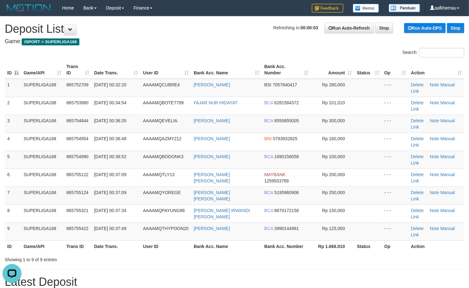
click at [168, 33] on h1 "Refreshing in: 00:00:03 Run Auto-Refresh Stop Run Auto-DPS Stop Deposit List" at bounding box center [234, 29] width 459 height 13
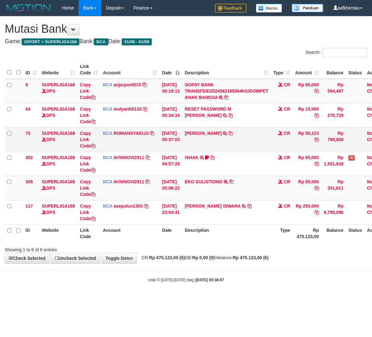
scroll to position [0, 22]
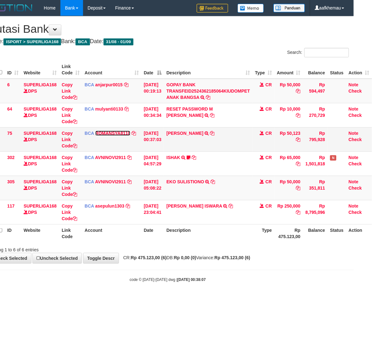
click at [96, 131] on link "ROMANSYA8110" at bounding box center [112, 133] width 35 height 5
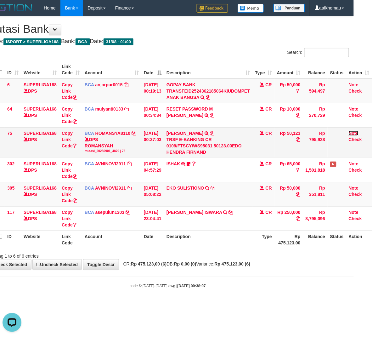
click at [355, 134] on link "Note" at bounding box center [354, 133] width 10 height 5
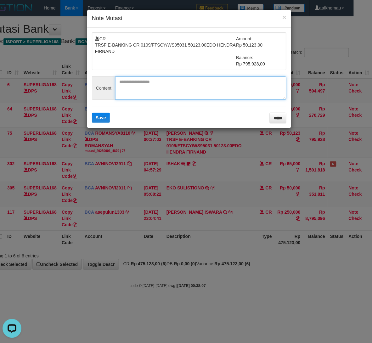
click at [154, 87] on textarea at bounding box center [200, 88] width 171 height 23
type textarea "**********"
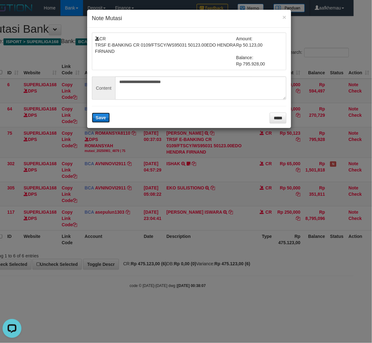
click at [100, 115] on button "Save" at bounding box center [101, 118] width 18 height 10
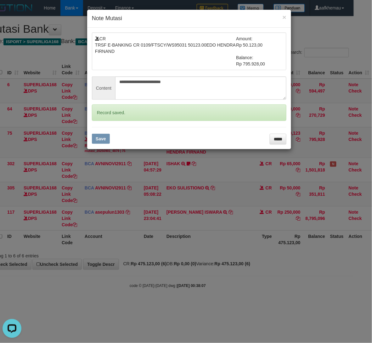
click at [269, 309] on div "**********" at bounding box center [186, 171] width 372 height 343
drag, startPoint x: 271, startPoint y: 303, endPoint x: 273, endPoint y: 298, distance: 5.6
click at [273, 299] on div "**********" at bounding box center [186, 171] width 372 height 343
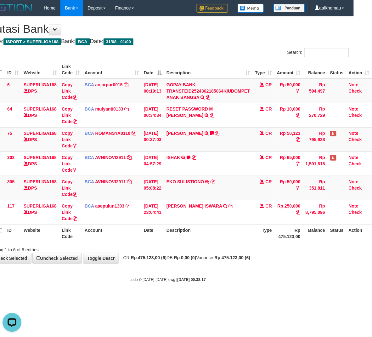
click at [226, 45] on div "**********" at bounding box center [168, 139] width 372 height 247
click at [229, 279] on div "code © 2012-2018 dwg | 2025/09/01 00:38:17" at bounding box center [168, 280] width 372 height 6
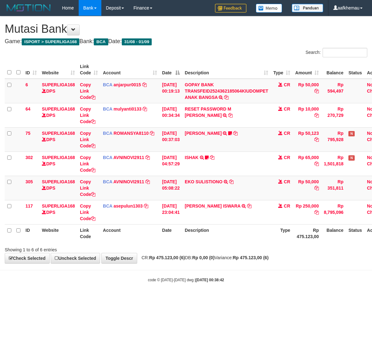
scroll to position [0, 22]
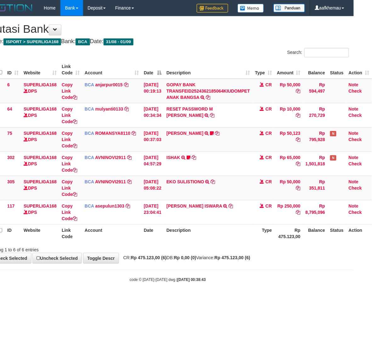
click at [290, 271] on body "Toggle navigation Home Bank Account List Load By Website Group [ISPORT] SUPERLI…" at bounding box center [168, 149] width 372 height 299
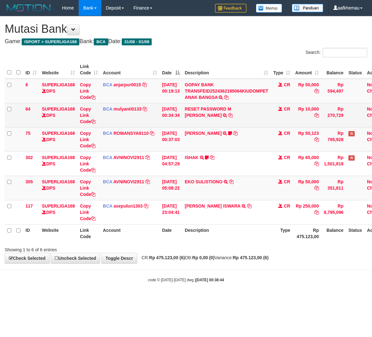
scroll to position [0, 22]
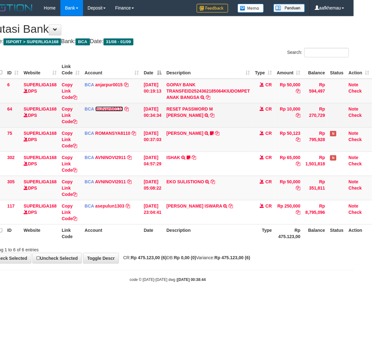
click at [110, 107] on link "mulyanti0133" at bounding box center [109, 108] width 28 height 5
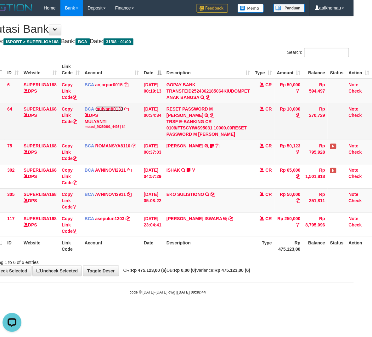
scroll to position [0, 0]
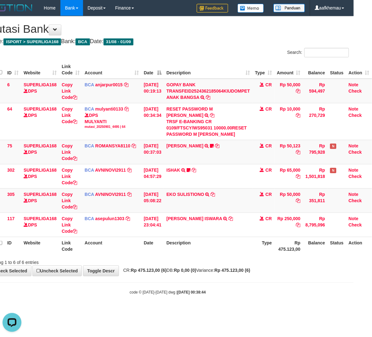
click at [241, 263] on div "Showing 1 to 6 of 6 entries" at bounding box center [168, 261] width 372 height 9
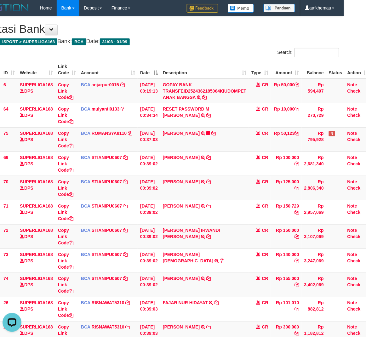
click at [237, 53] on div "Search:" at bounding box center [253, 53] width 174 height 11
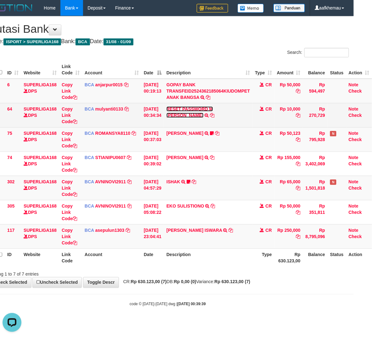
click at [213, 107] on link "RESET PASSWORD M NIZAR HAFIDZ N" at bounding box center [190, 111] width 47 height 11
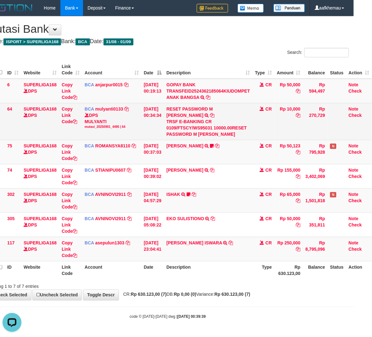
click at [202, 134] on div "TRSF E-BANKING CR 0109/FTSCY/WS95031 10000.00RESET PASSWORD M [PERSON_NAME]" at bounding box center [208, 127] width 83 height 19
click at [202, 134] on div "TRSF E-BANKING CR 0109/FTSCY/WS95031 10000.00RESET PASSWORD M NIZAR HAFIDZ N" at bounding box center [208, 127] width 83 height 19
copy div "NIZAR"
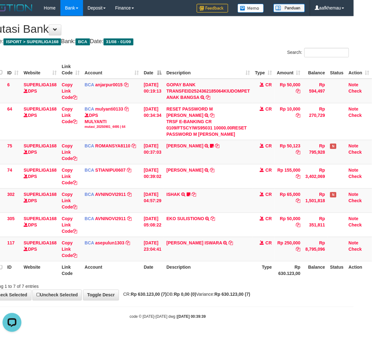
click at [262, 43] on h4 "Game: ISPORT > SUPERLIGA168 Bank: BCA Date: 31/08 - 01/09" at bounding box center [167, 41] width 363 height 6
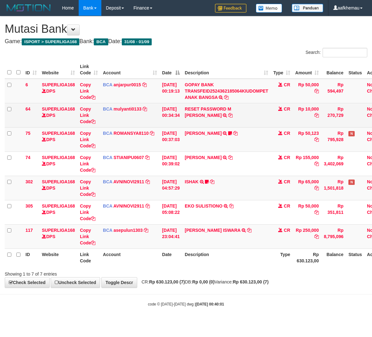
scroll to position [0, 22]
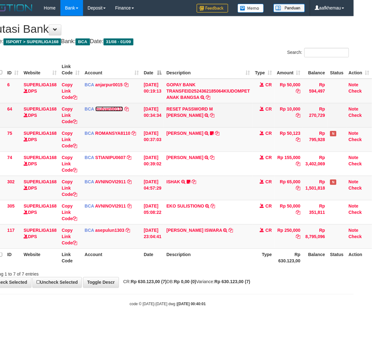
click at [100, 108] on link "mulyanti0133" at bounding box center [109, 108] width 28 height 5
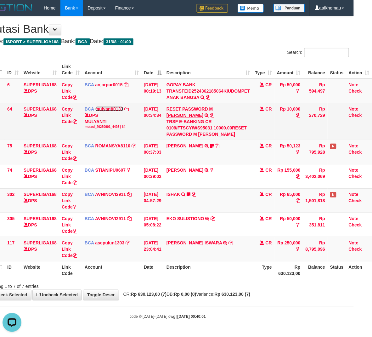
scroll to position [0, 0]
drag, startPoint x: 193, startPoint y: 133, endPoint x: 235, endPoint y: 135, distance: 41.3
click at [235, 135] on div "TRSF E-BANKING CR 0109/FTSCY/WS95031 10000.00RESET PASSWORD M NIZAR HAFIDZ N" at bounding box center [208, 127] width 83 height 19
copy div "M NIZAR HAFIDZ N"
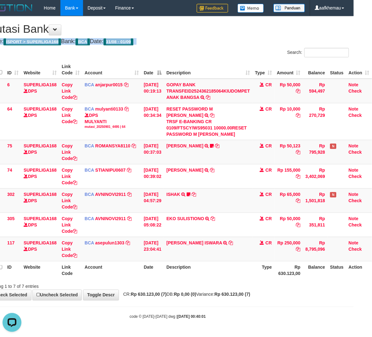
click at [213, 35] on div "**********" at bounding box center [168, 158] width 372 height 284
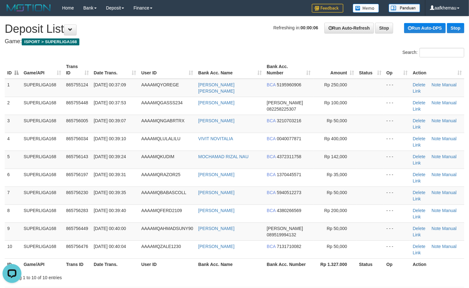
drag, startPoint x: 177, startPoint y: 37, endPoint x: 174, endPoint y: 59, distance: 22.5
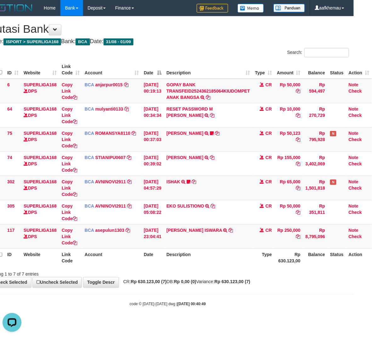
click at [213, 38] on h4 "Game: ISPORT > SUPERLIGA168 Bank: BCA Date: 31/08 - 01/09" at bounding box center [167, 41] width 363 height 6
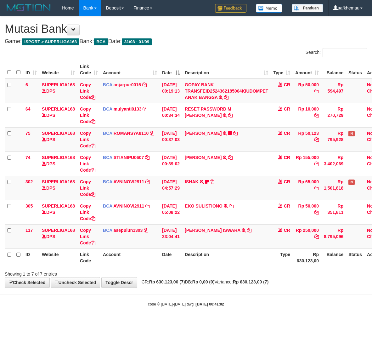
scroll to position [0, 22]
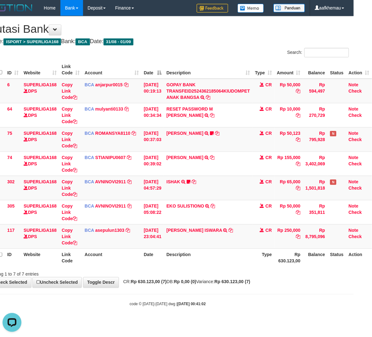
click at [246, 254] on th "Description" at bounding box center [208, 257] width 88 height 18
click at [248, 254] on th "Description" at bounding box center [208, 257] width 88 height 18
click at [189, 39] on h4 "Game: ISPORT > SUPERLIGA168 Bank: BCA Date: 31/08 - 01/09" at bounding box center [167, 41] width 363 height 6
